Goal: Find specific page/section: Find specific page/section

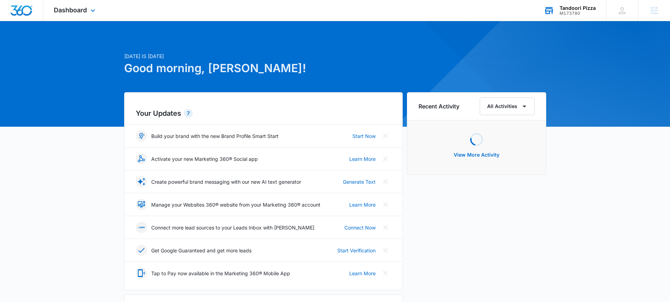
click at [576, 12] on div "M173780" at bounding box center [577, 13] width 36 height 5
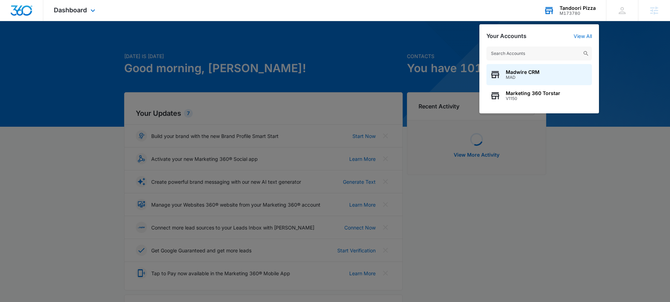
click at [552, 52] on input "text" at bounding box center [538, 53] width 105 height 14
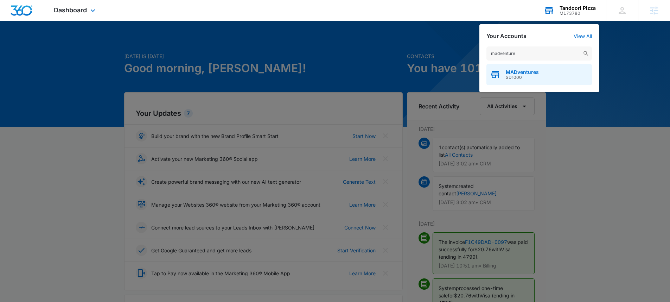
type input "madventure"
click at [528, 76] on span "SD1000" at bounding box center [521, 77] width 33 height 5
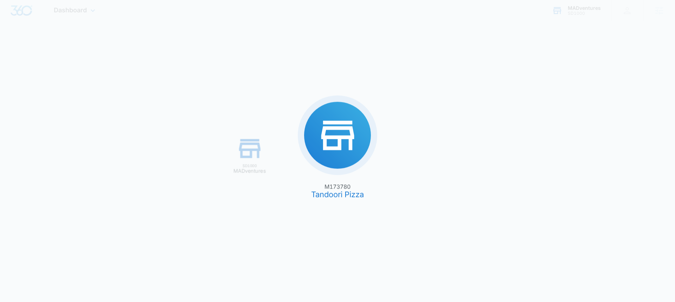
click at [528, 73] on div "M173780 Tandoori Pizza SD1000 MADventures" at bounding box center [337, 151] width 675 height 302
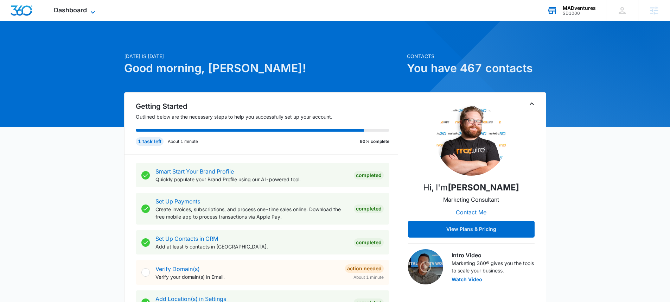
click at [70, 12] on span "Dashboard" at bounding box center [70, 9] width 33 height 7
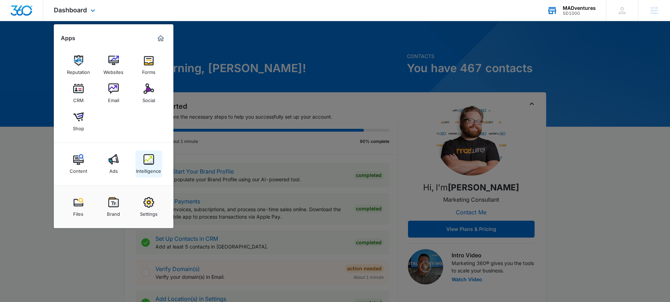
click at [155, 166] on div "Intelligence" at bounding box center [148, 168] width 25 height 9
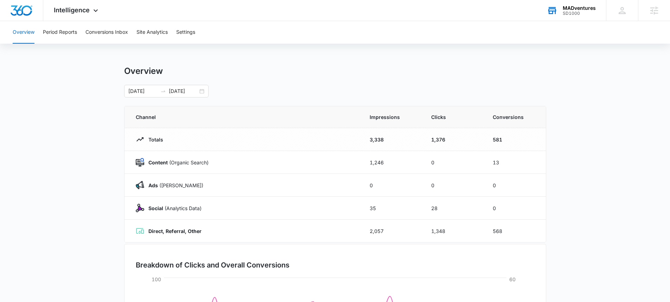
scroll to position [1, 0]
click at [79, 12] on span "Intelligence" at bounding box center [72, 9] width 36 height 7
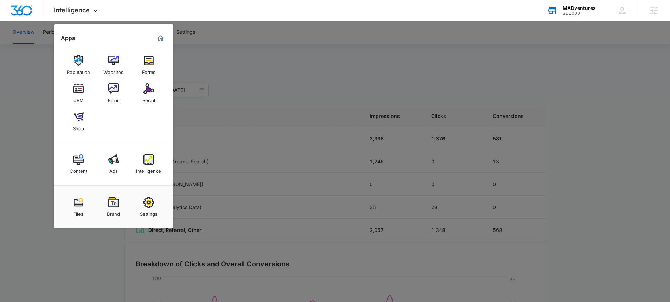
click at [26, 96] on div at bounding box center [335, 151] width 670 height 302
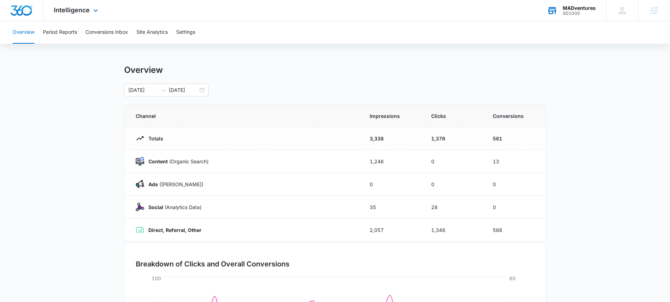
click at [90, 14] on div "Intelligence Apps Reputation Websites Forms CRM Email Social Shop Content Ads I…" at bounding box center [76, 10] width 67 height 21
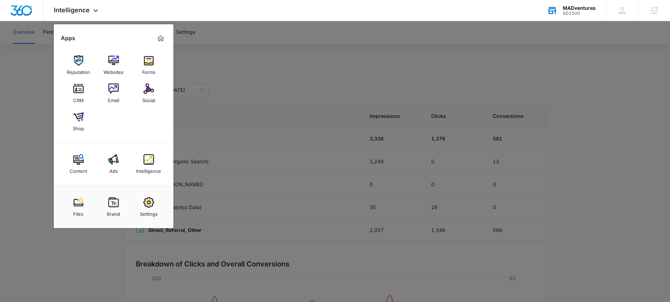
click at [42, 112] on div at bounding box center [335, 151] width 670 height 302
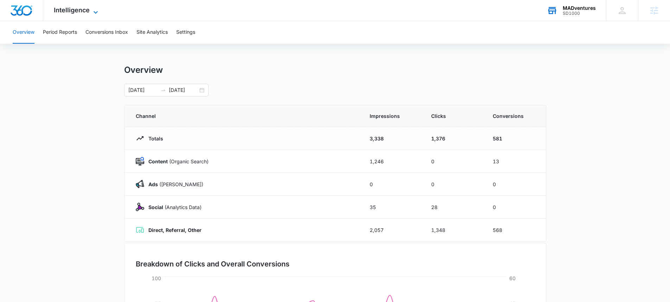
click at [69, 9] on span "Intelligence" at bounding box center [72, 9] width 36 height 7
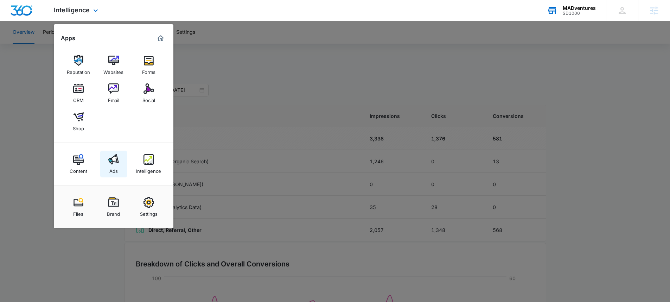
click at [117, 173] on div "Ads" at bounding box center [113, 168] width 8 height 9
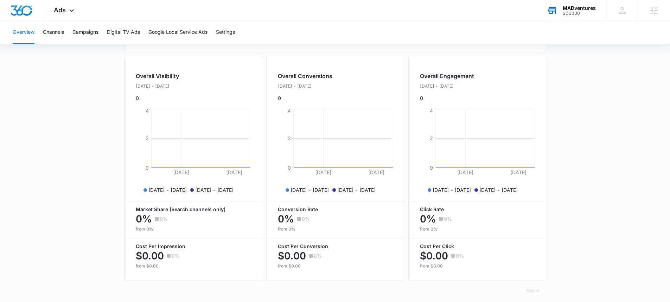
scroll to position [257, 0]
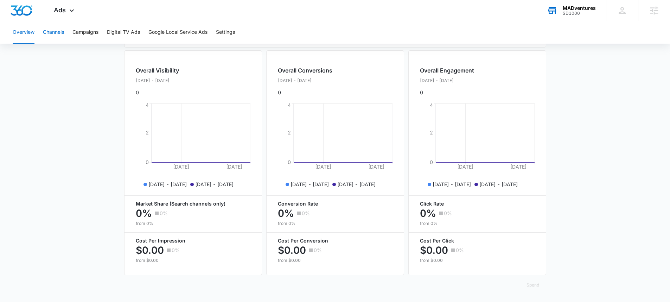
click at [56, 38] on button "Channels" at bounding box center [53, 32] width 21 height 22
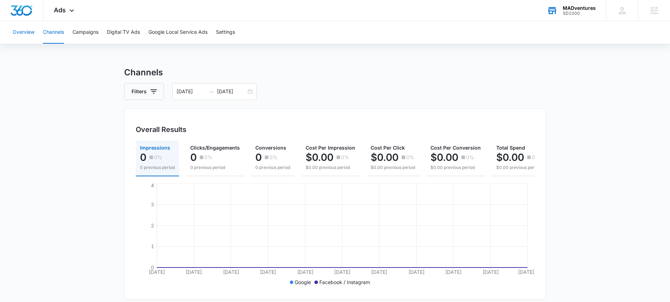
click at [25, 32] on button "Overview" at bounding box center [24, 32] width 22 height 22
click at [72, 13] on icon at bounding box center [71, 12] width 8 height 8
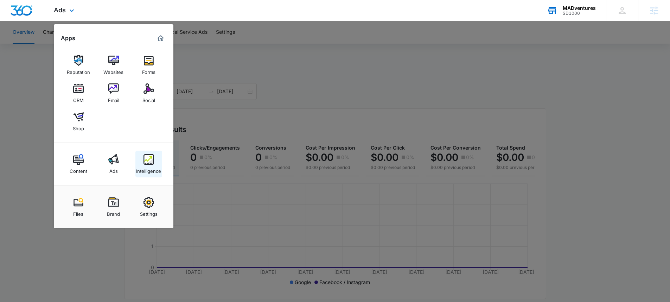
click at [144, 175] on link "Intelligence" at bounding box center [148, 163] width 27 height 27
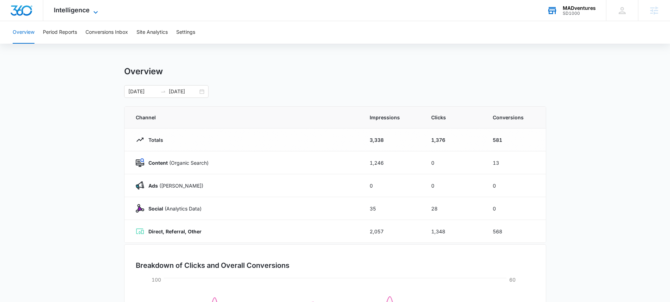
click at [85, 13] on span "Intelligence" at bounding box center [72, 9] width 36 height 7
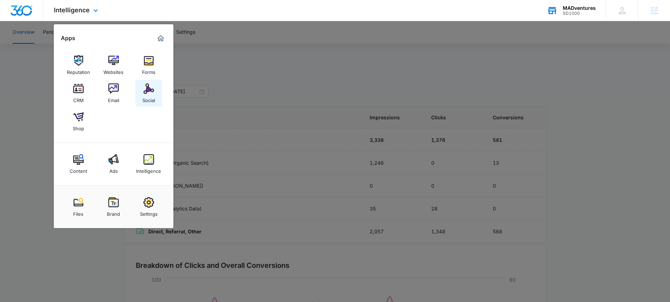
click at [143, 96] on div "Social" at bounding box center [148, 98] width 13 height 9
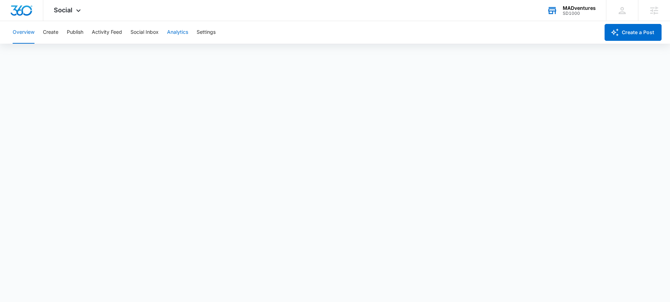
click at [171, 27] on button "Analytics" at bounding box center [177, 32] width 21 height 22
click at [175, 34] on button "Analytics" at bounding box center [177, 32] width 21 height 22
